Goal: Task Accomplishment & Management: Use online tool/utility

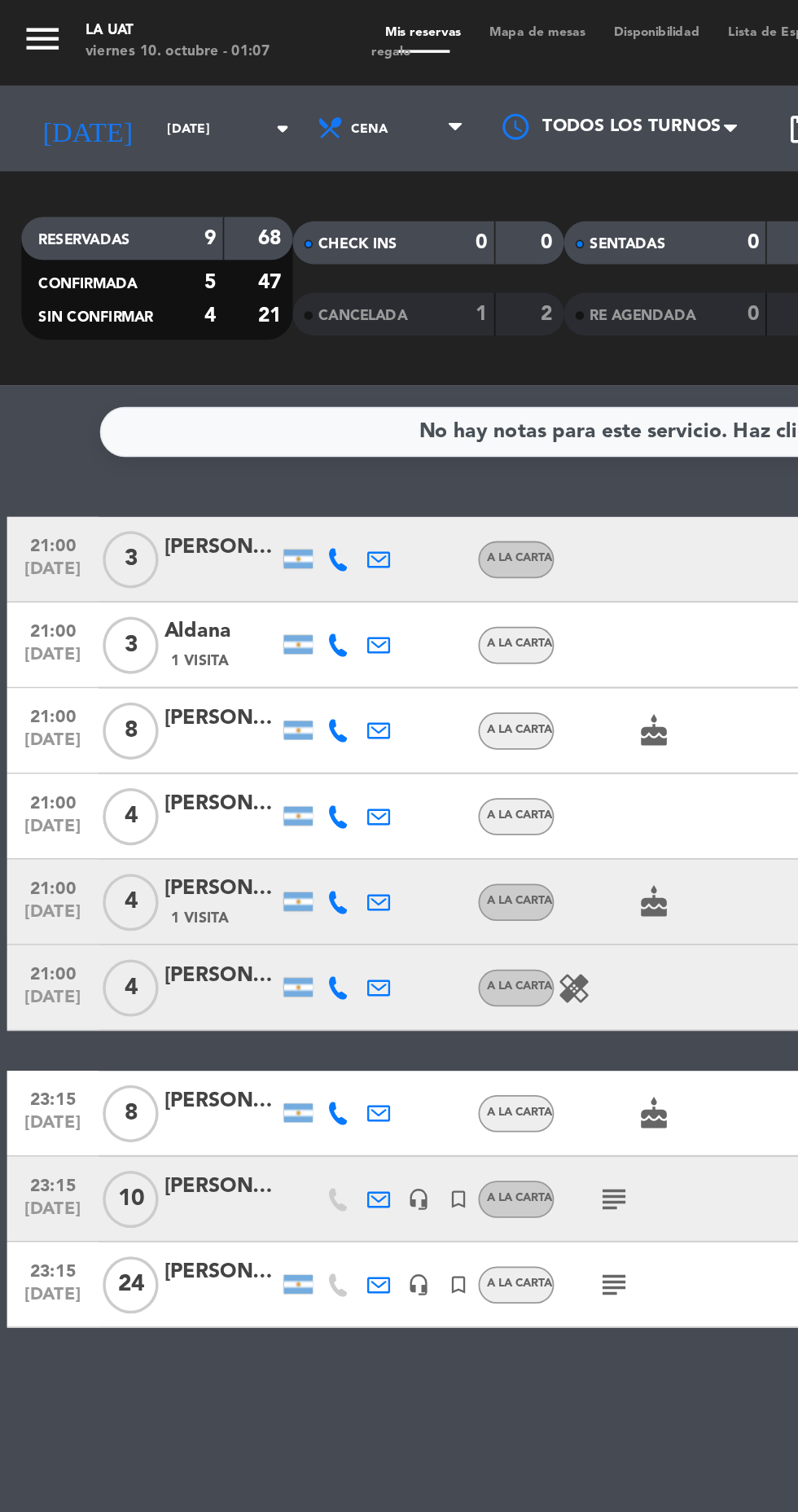
click at [313, 18] on span "Mapa de mesas" at bounding box center [306, 19] width 71 height 8
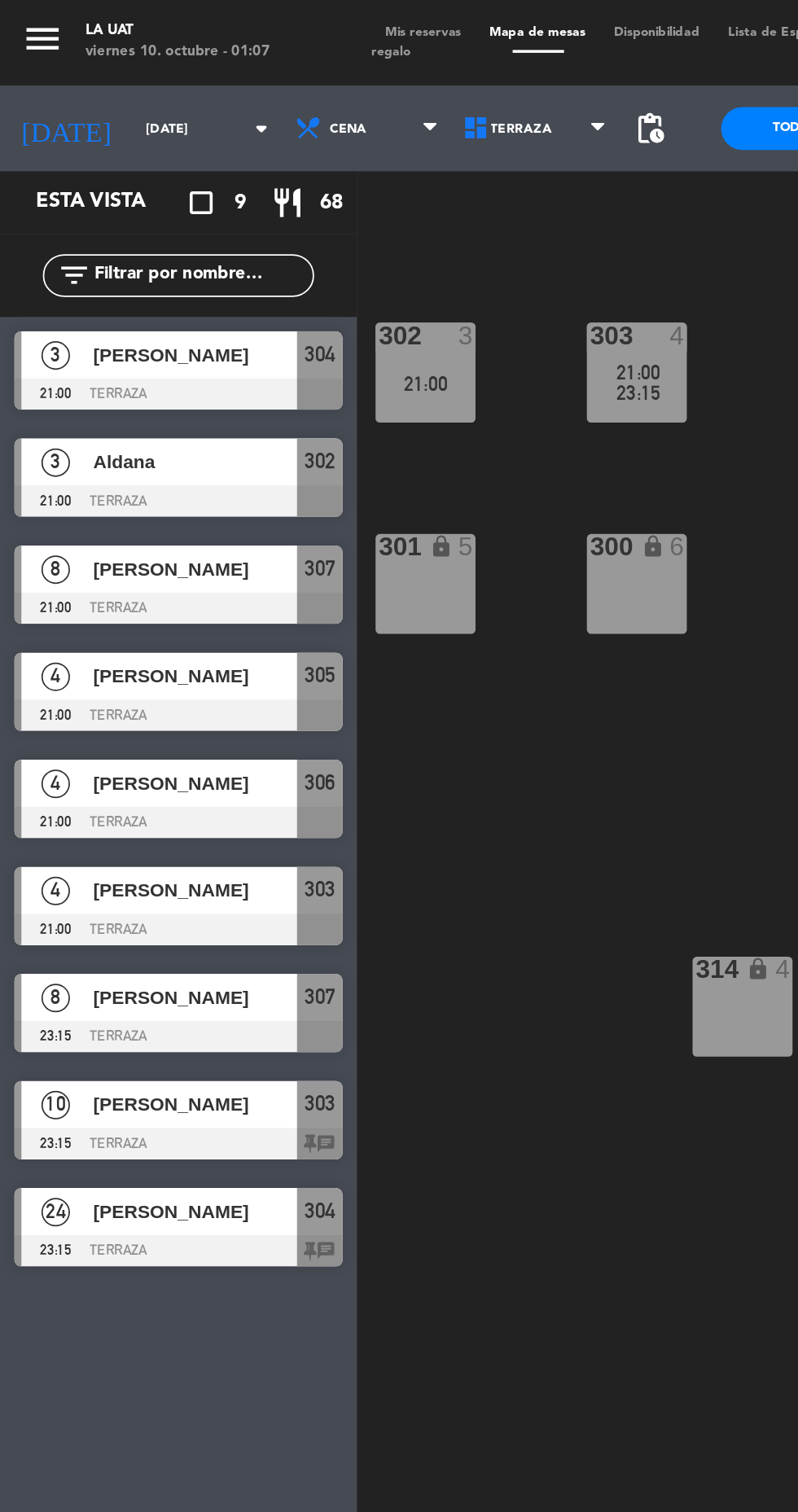
scroll to position [0, 27]
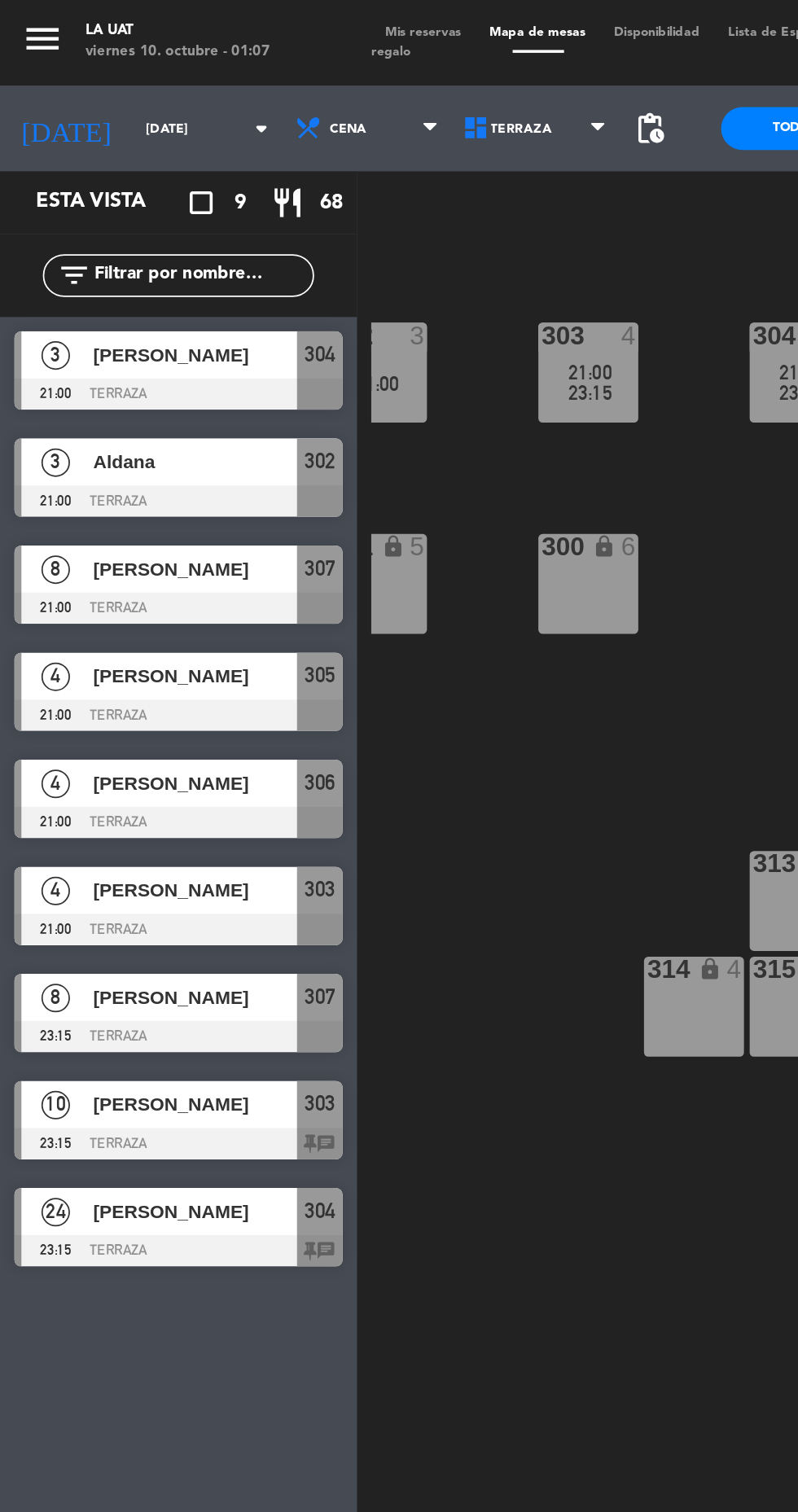
click at [258, 18] on span "Mis reservas" at bounding box center [241, 19] width 60 height 8
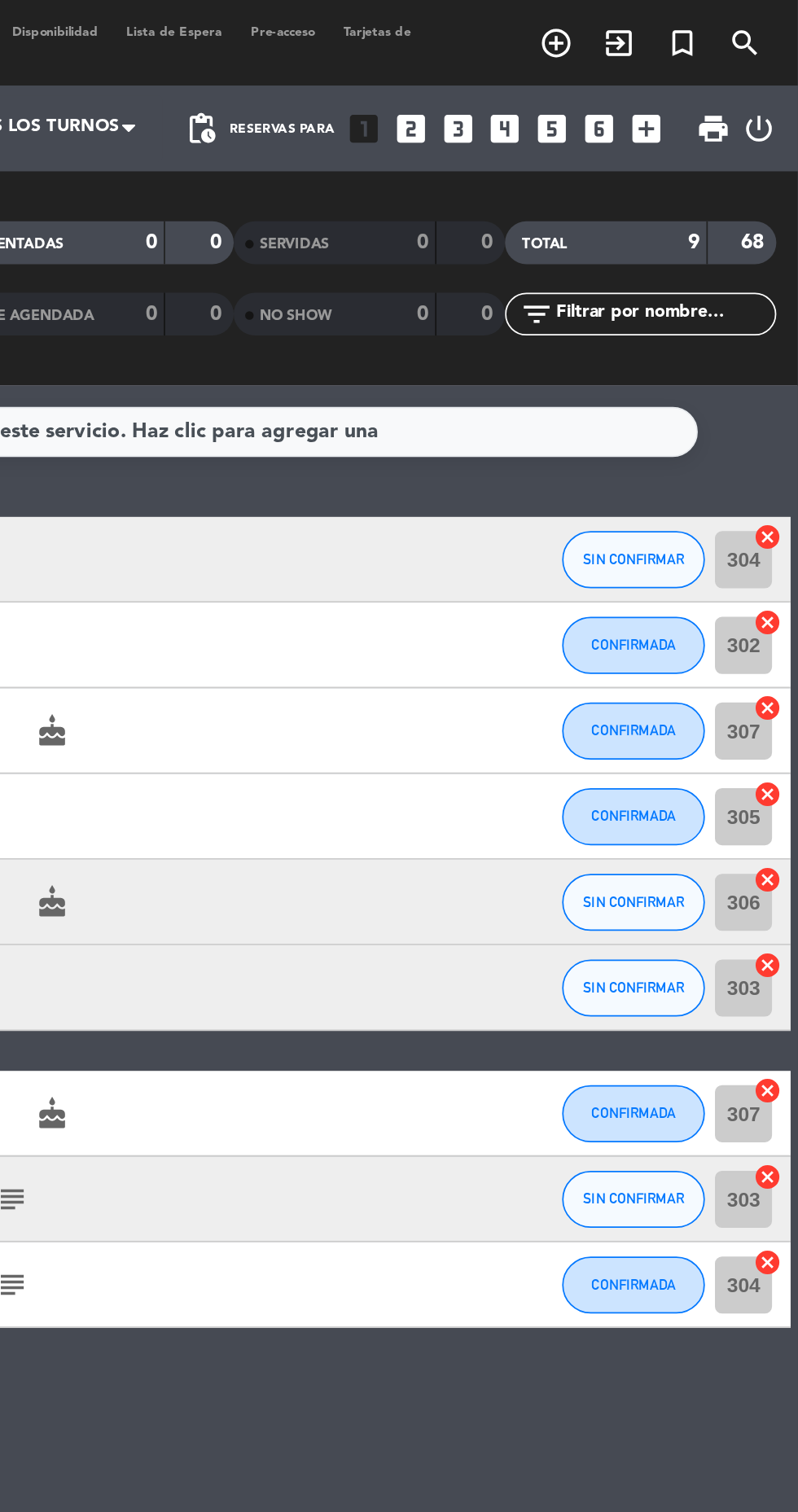
click at [783, 721] on icon "cancel" at bounding box center [780, 720] width 17 height 17
click at [781, 669] on icon "cancel" at bounding box center [780, 670] width 17 height 17
click at [784, 621] on icon "cancel" at bounding box center [780, 621] width 17 height 17
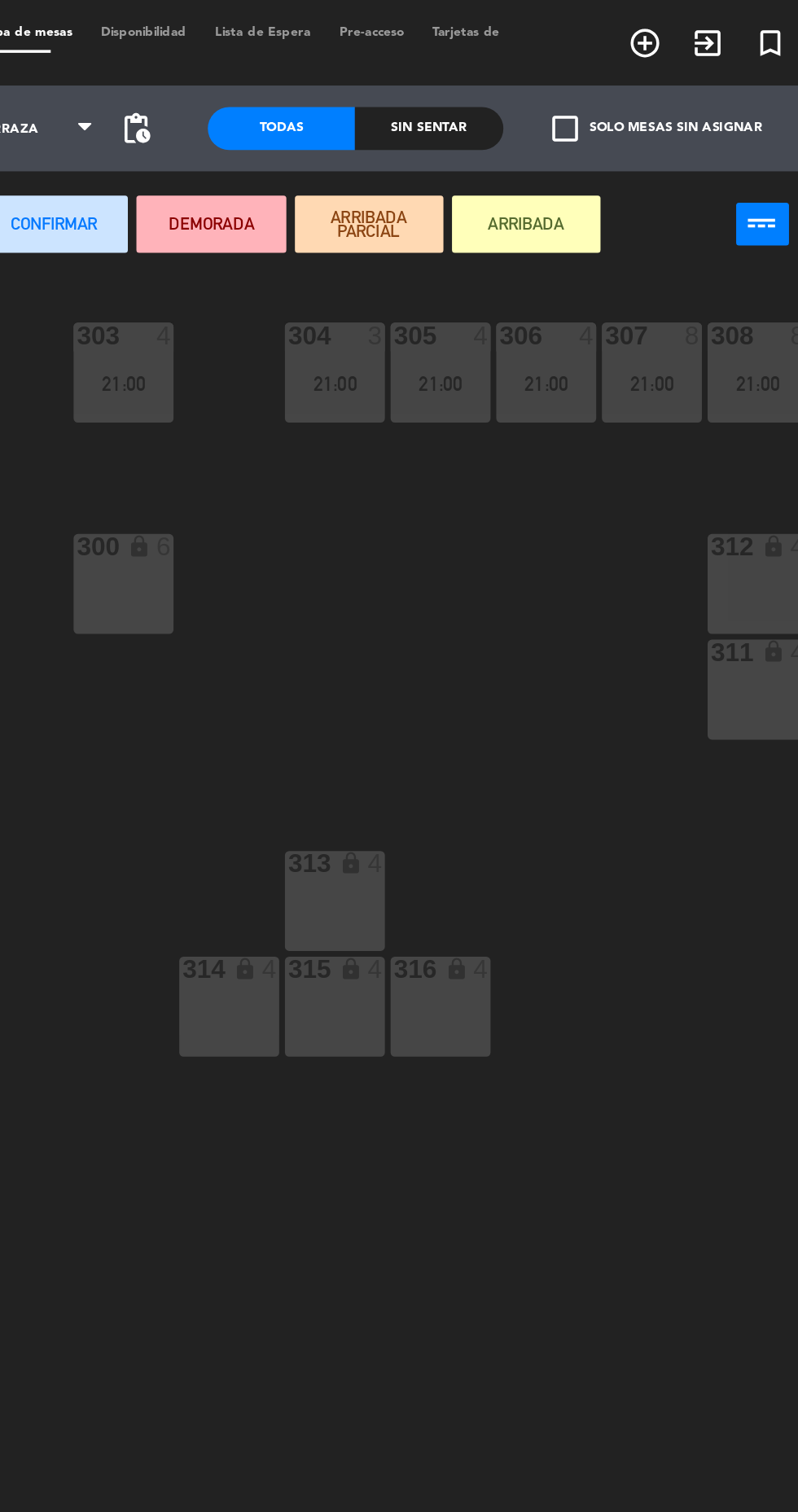
click at [485, 231] on div "304 3 21:00" at bounding box center [484, 213] width 57 height 57
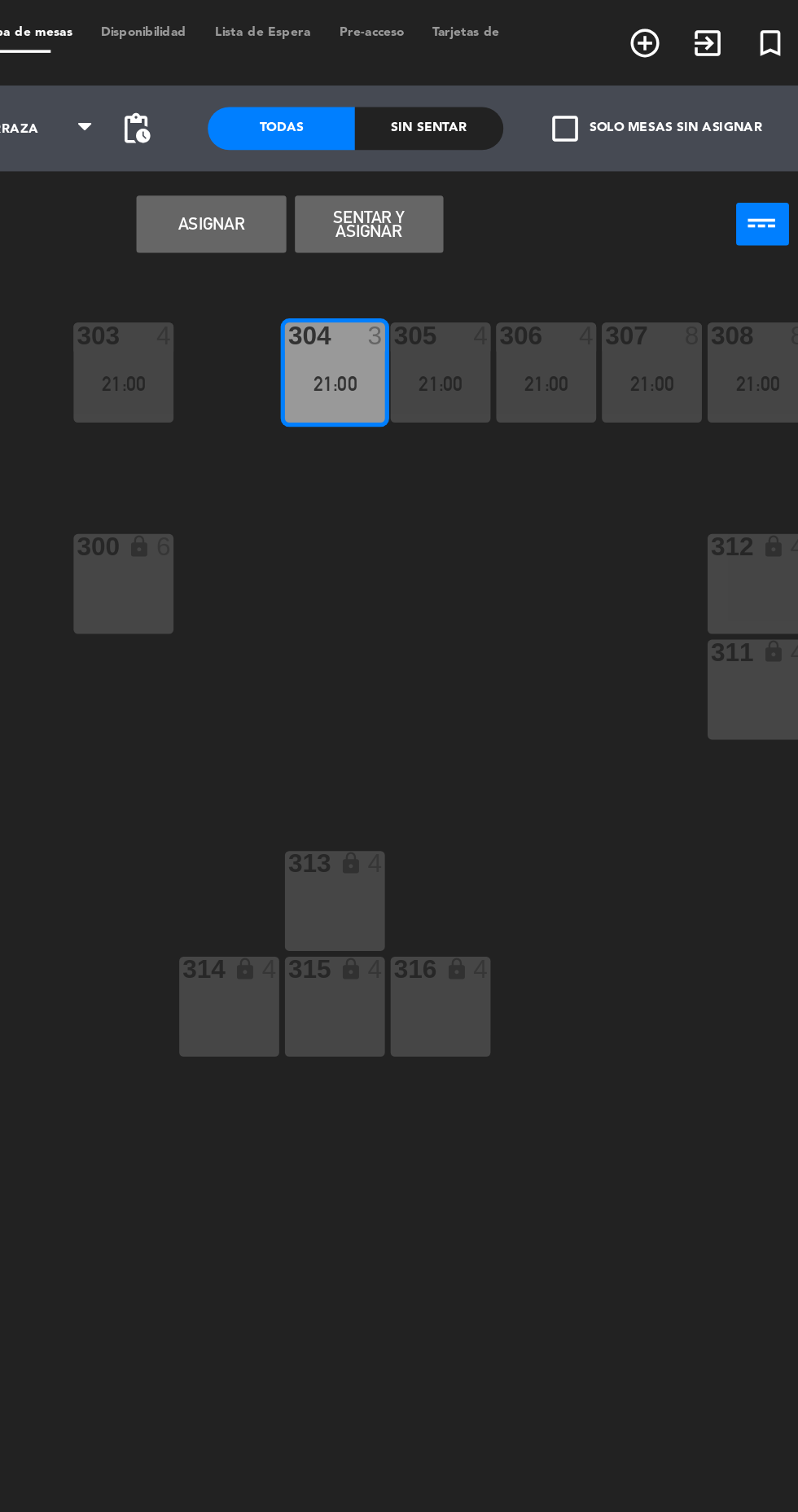
click at [554, 219] on div "21:00" at bounding box center [543, 219] width 57 height 12
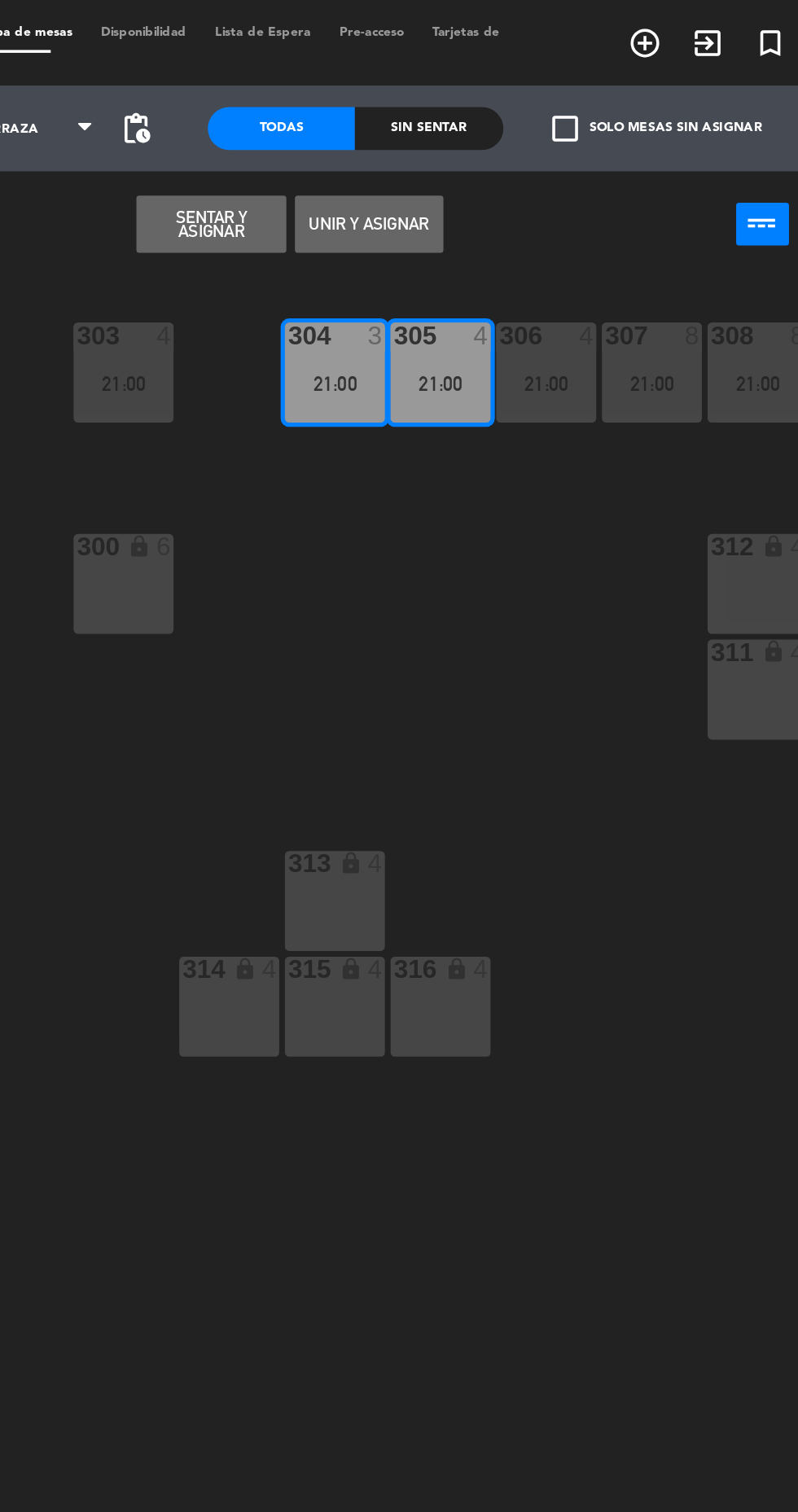
click at [618, 219] on div "21:00" at bounding box center [604, 219] width 57 height 12
click at [674, 218] on div "21:00" at bounding box center [664, 219] width 57 height 12
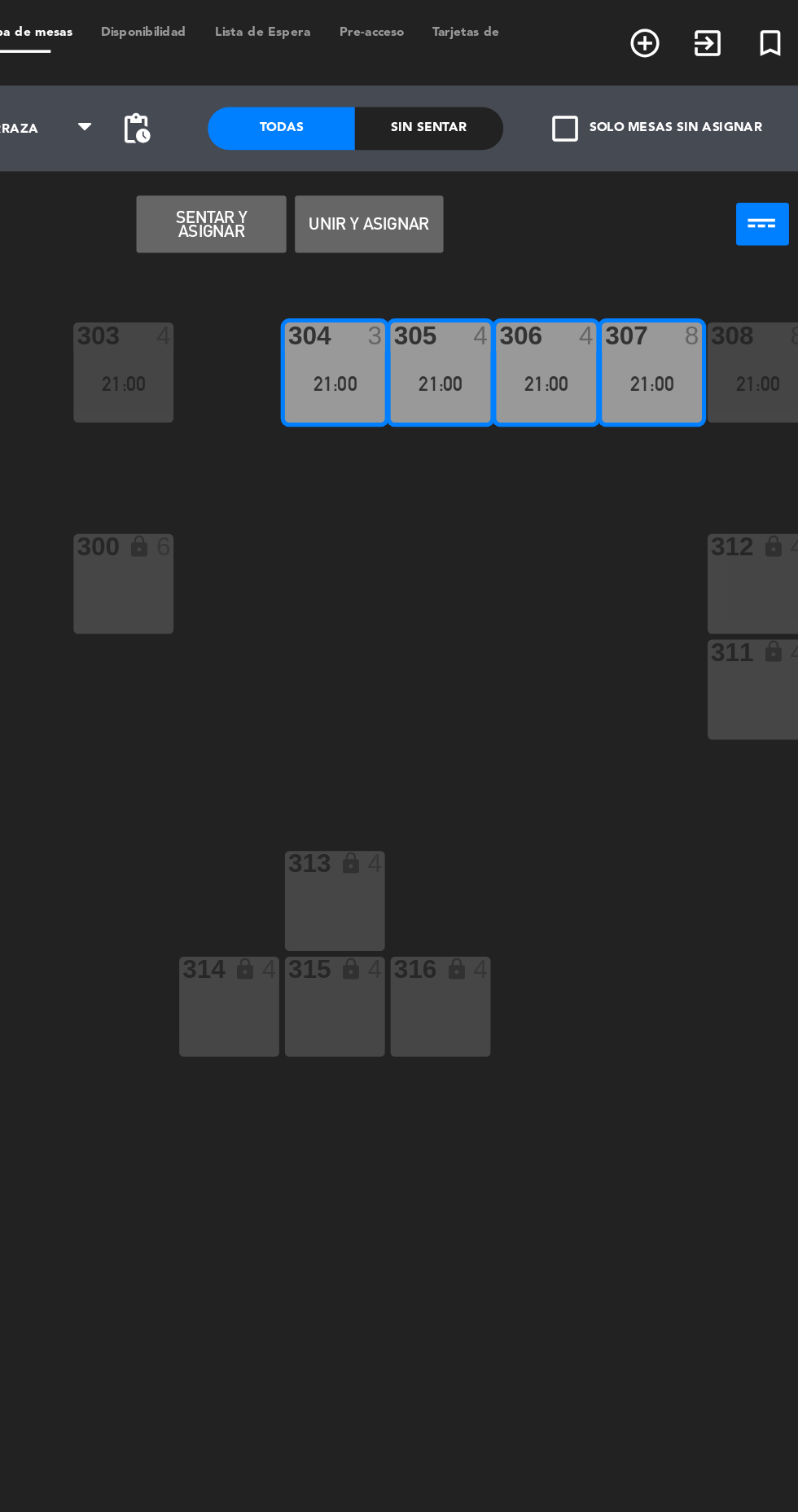
click at [725, 215] on div "21:00" at bounding box center [725, 219] width 57 height 12
click at [511, 111] on button "Unir y asignar" at bounding box center [502, 127] width 85 height 32
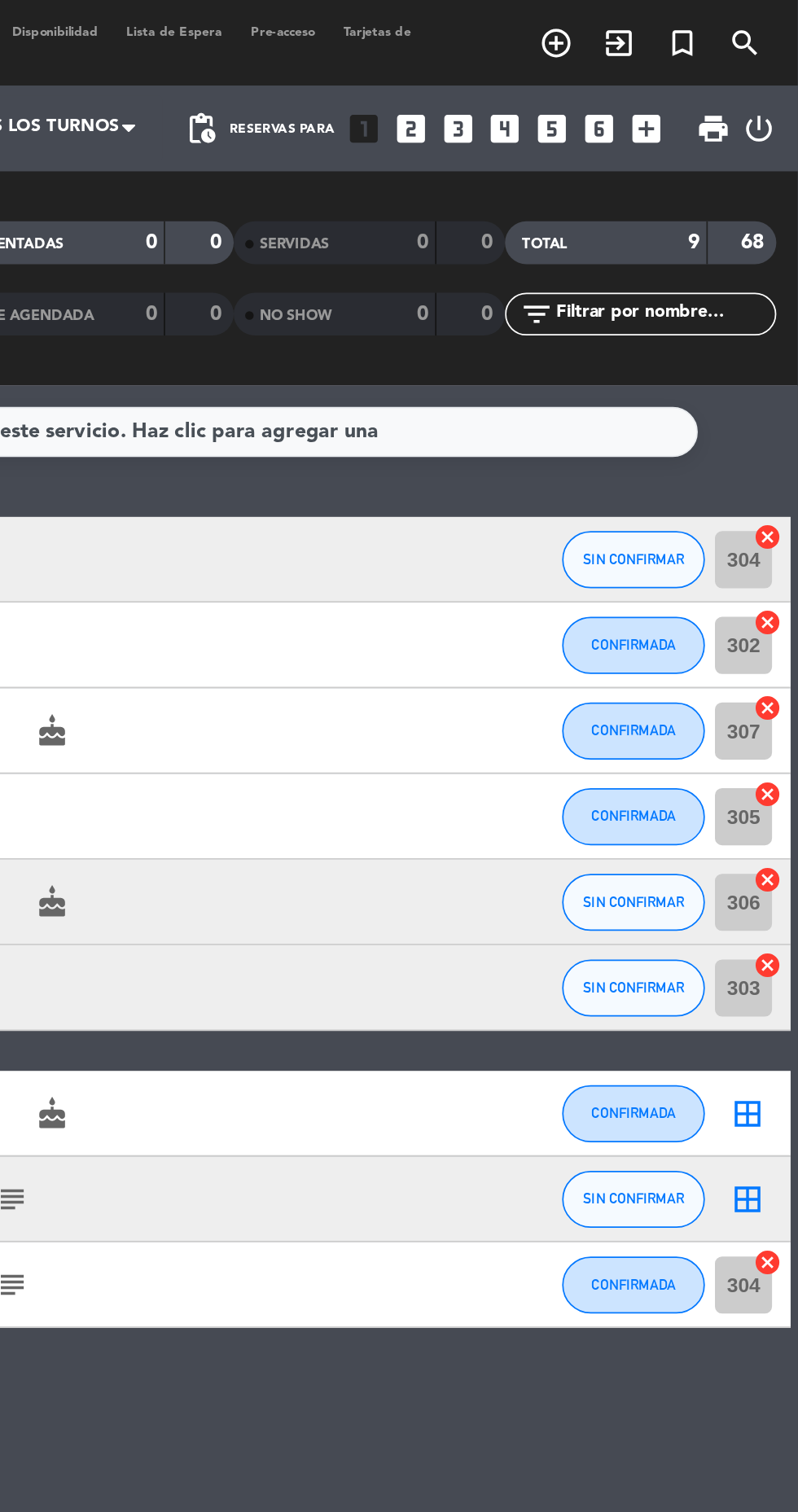
click at [776, 680] on icon "border_all" at bounding box center [770, 684] width 20 height 20
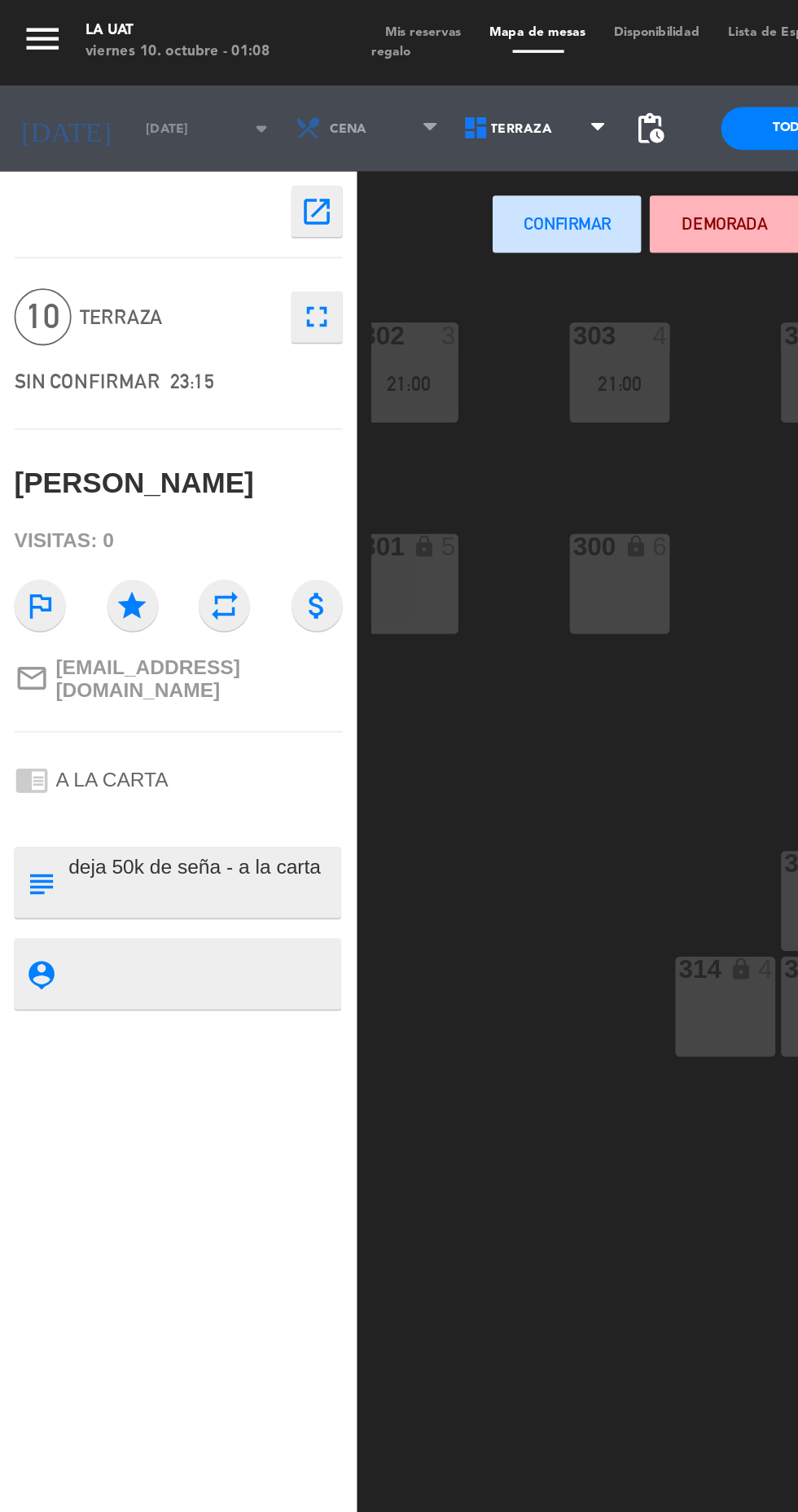
scroll to position [0, 3]
click at [260, 348] on div "301 lock 5" at bounding box center [239, 333] width 57 height 57
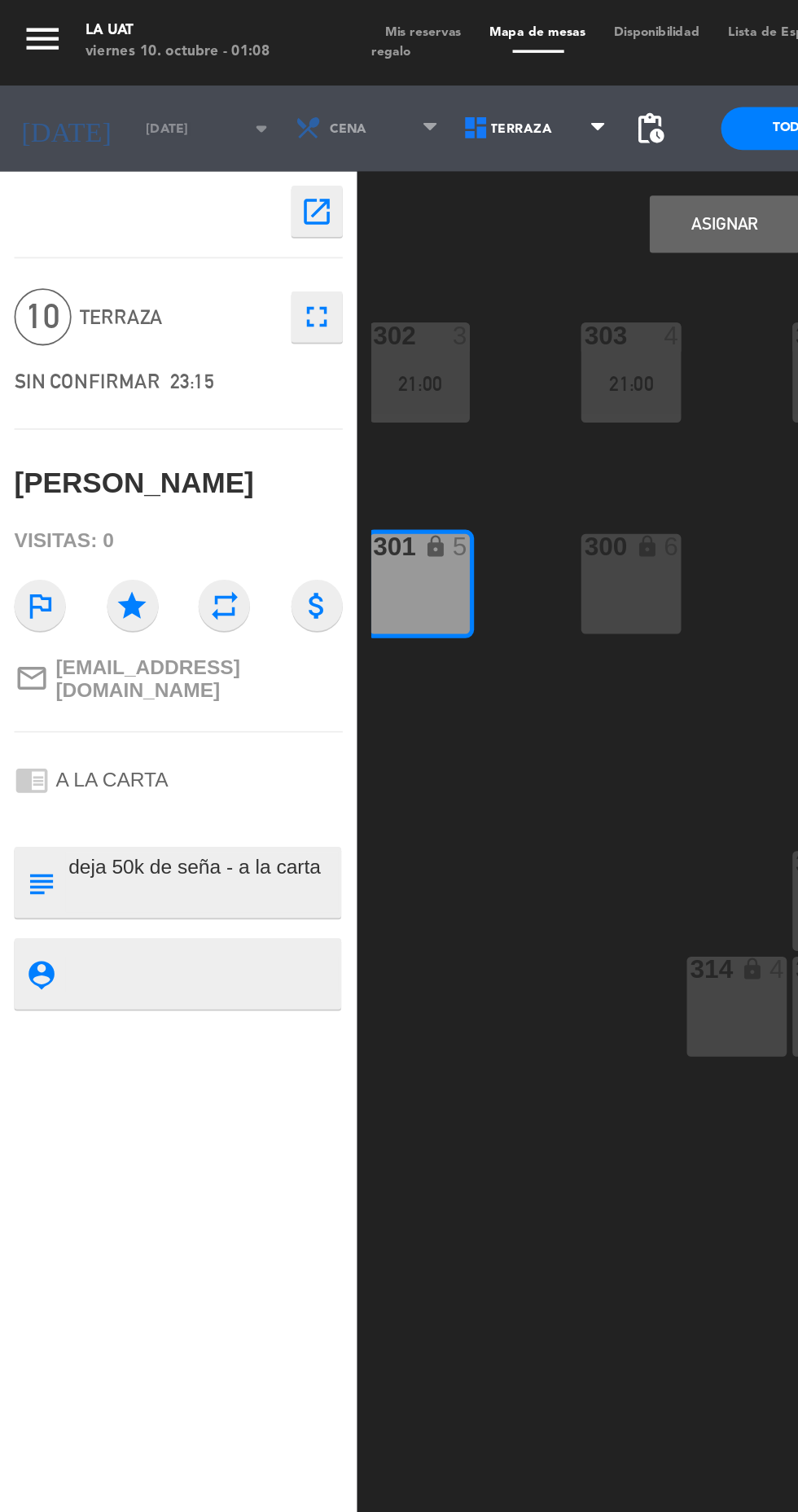
click at [385, 338] on div "300 lock 6" at bounding box center [360, 333] width 57 height 57
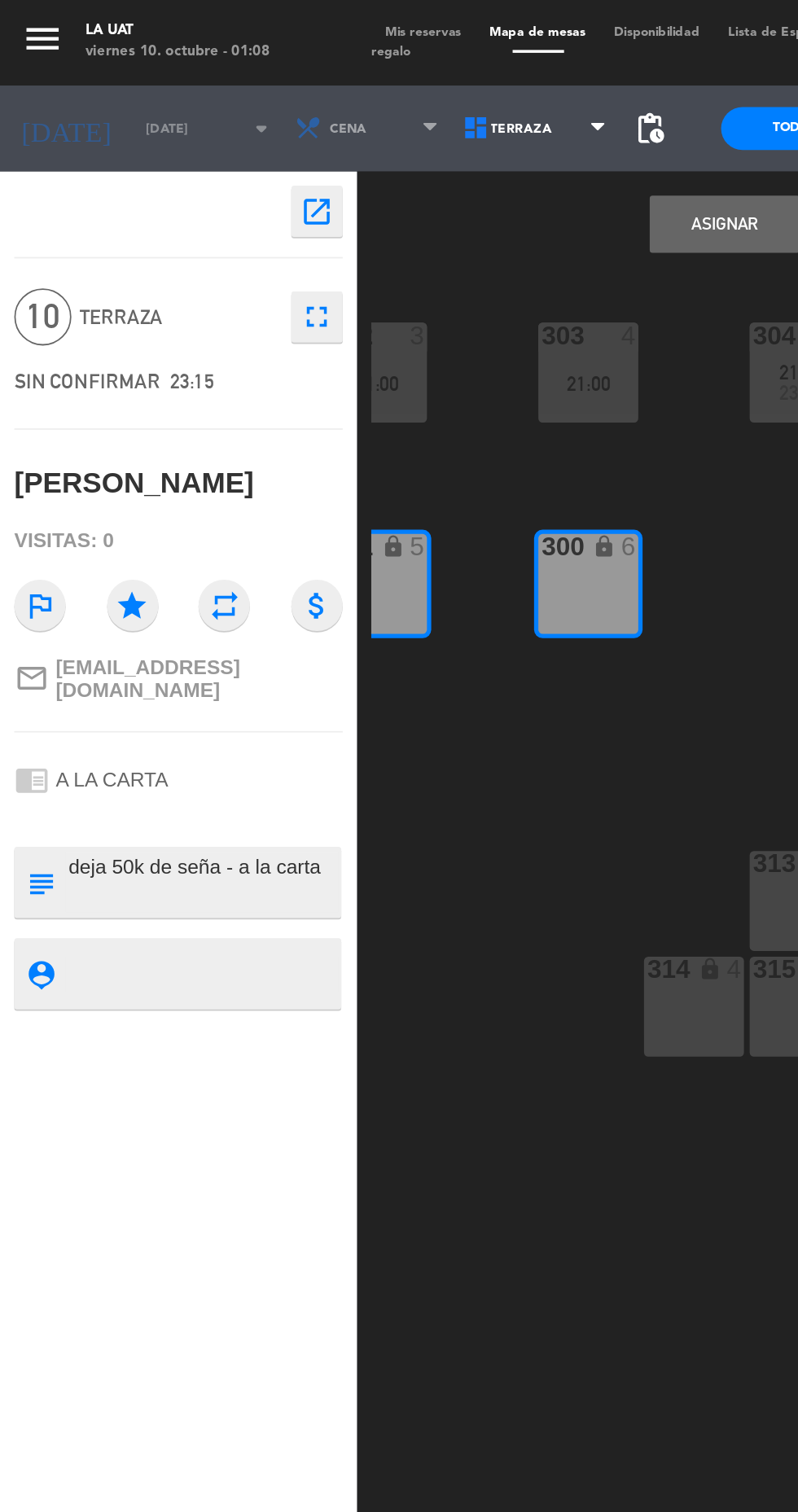
scroll to position [0, 27]
click at [407, 123] on button "Asignar" at bounding box center [413, 127] width 85 height 32
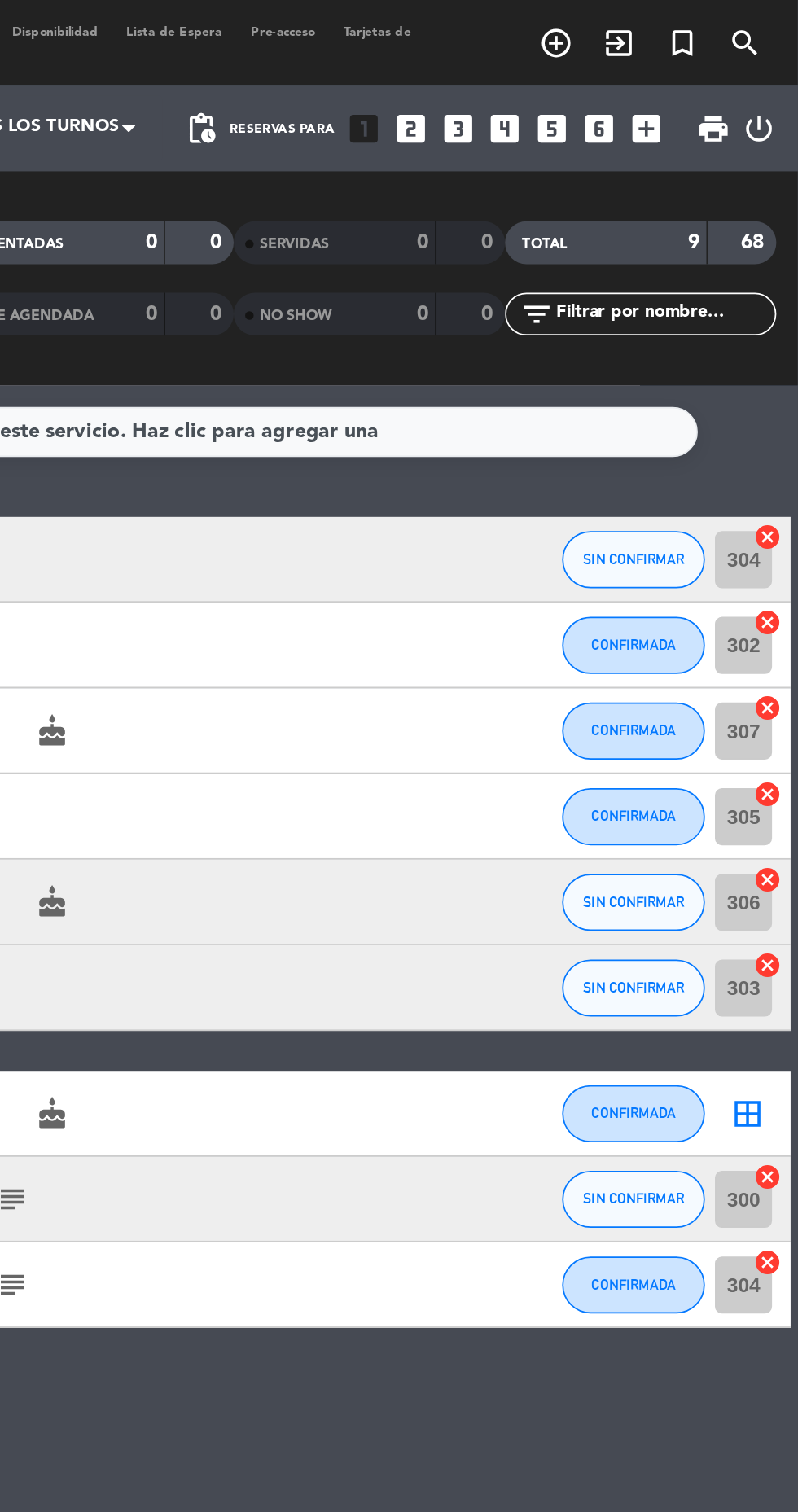
click at [772, 633] on icon "border_all" at bounding box center [770, 635] width 20 height 20
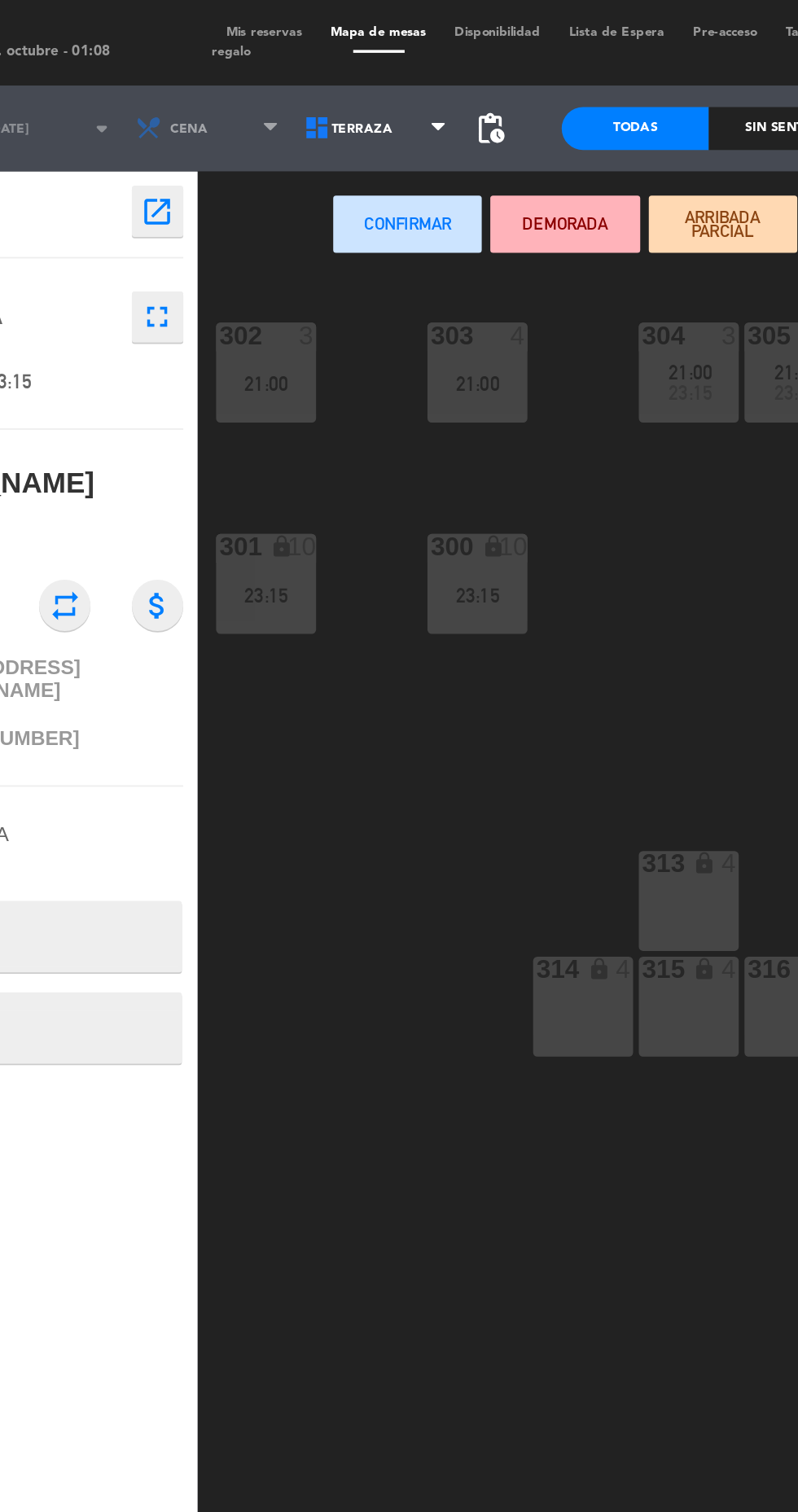
click at [379, 217] on div "21:00" at bounding box center [363, 219] width 57 height 12
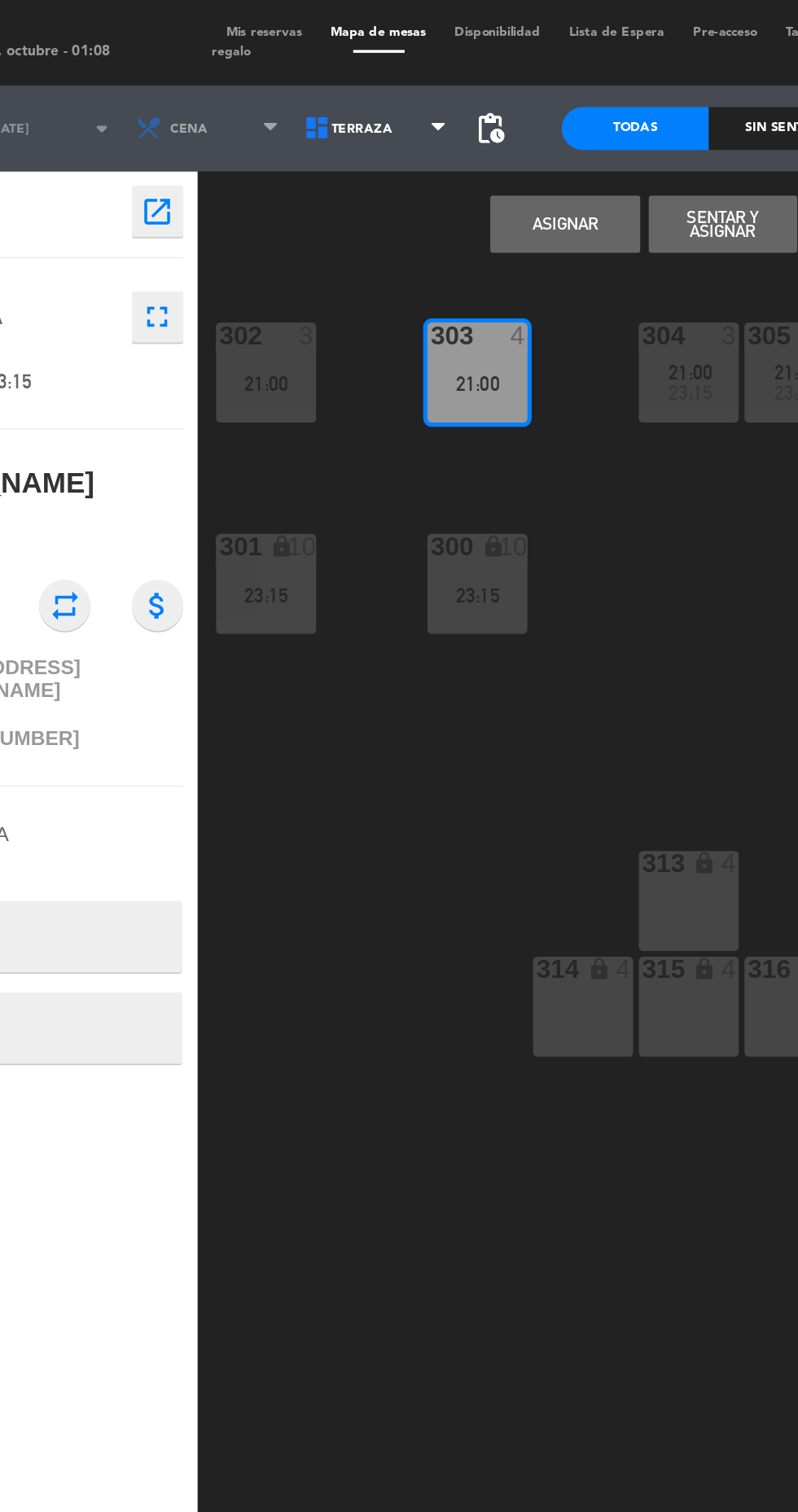
click at [238, 219] on div "21:00" at bounding box center [243, 219] width 57 height 12
click at [414, 128] on button "Asignar" at bounding box center [413, 127] width 85 height 32
